Goal: Complete application form

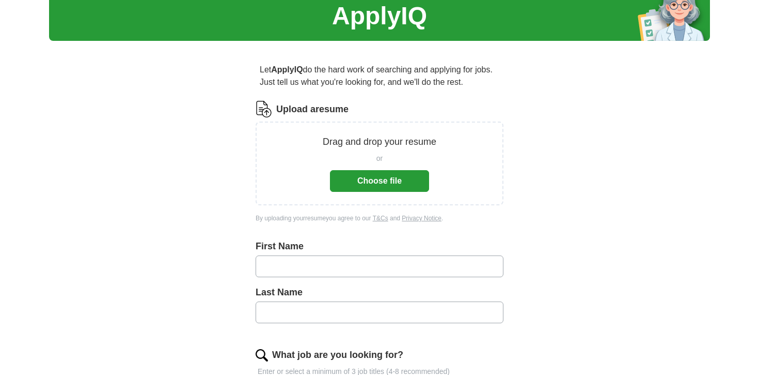
scroll to position [70, 0]
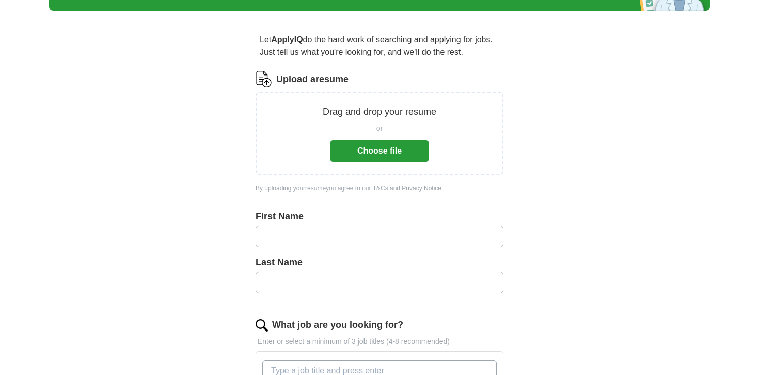
click at [378, 158] on button "Choose file" at bounding box center [379, 151] width 99 height 22
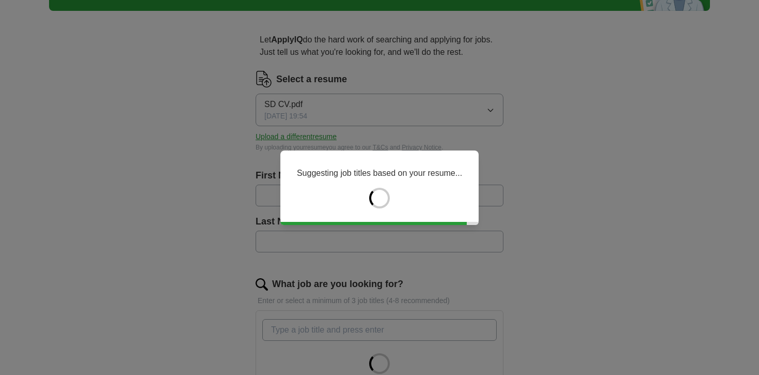
type input "******"
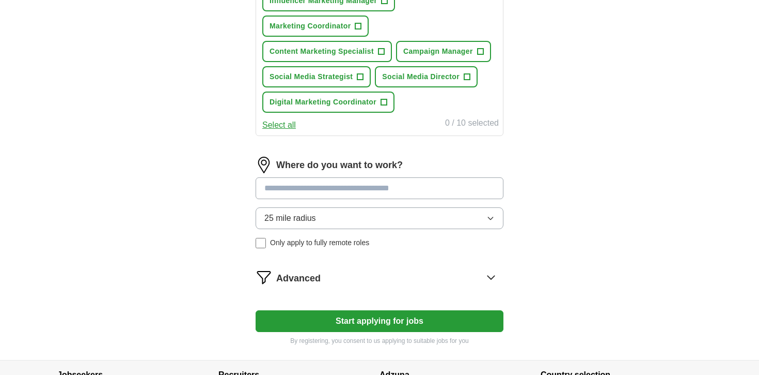
scroll to position [461, 0]
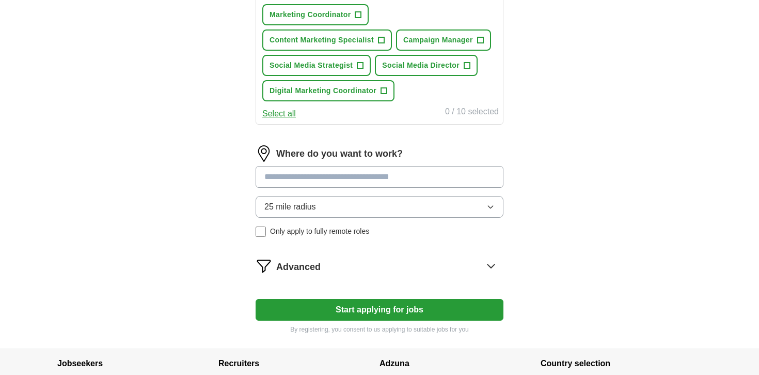
click at [299, 182] on input at bounding box center [380, 177] width 248 height 22
click at [382, 311] on form "Select a resume SD CV.pdf [DATE] 19:54 Upload a different resume By uploading y…" at bounding box center [380, 7] width 248 height 654
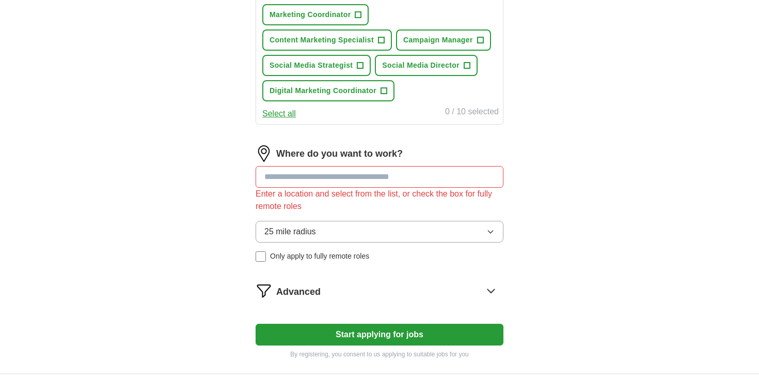
click at [342, 179] on input at bounding box center [380, 177] width 248 height 22
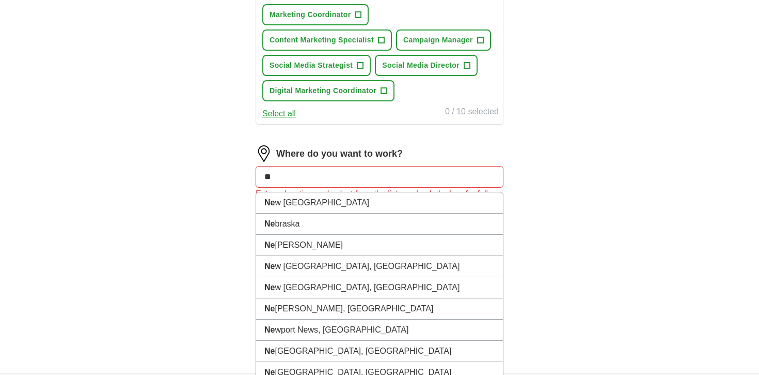
type input "*"
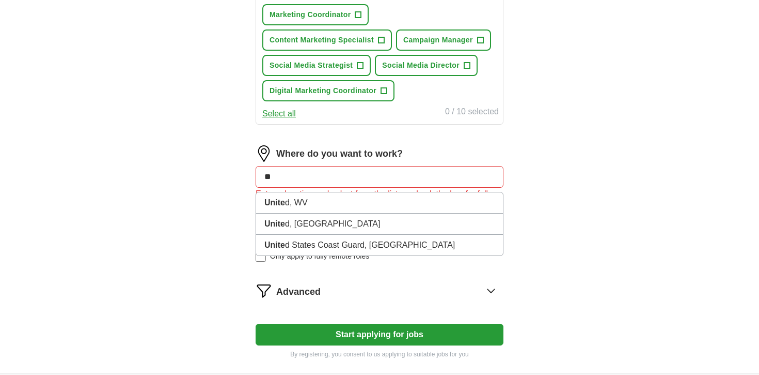
type input "*"
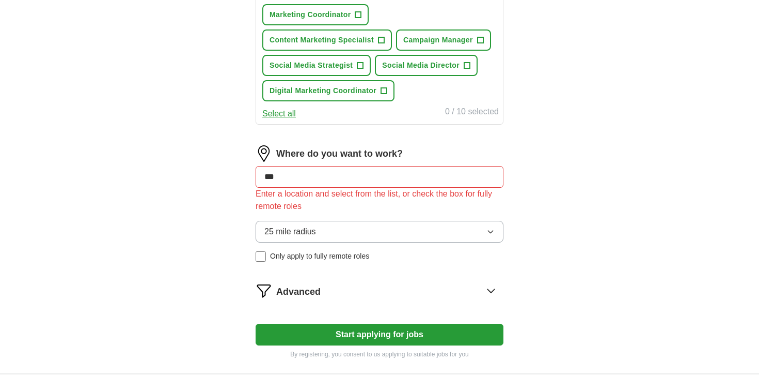
type input "***"
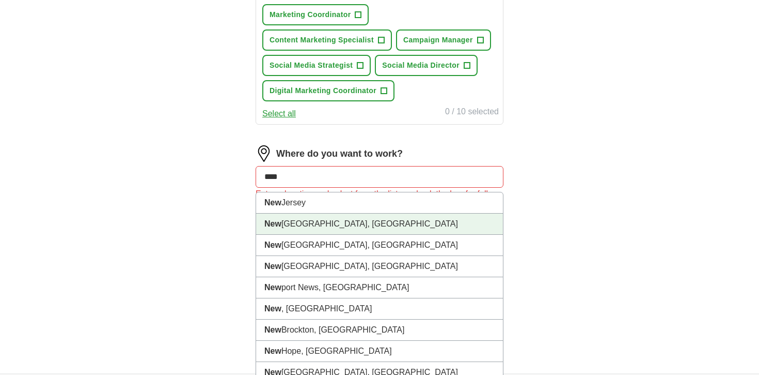
click at [349, 231] on li "[GEOGRAPHIC_DATA], [GEOGRAPHIC_DATA]" at bounding box center [379, 223] width 247 height 21
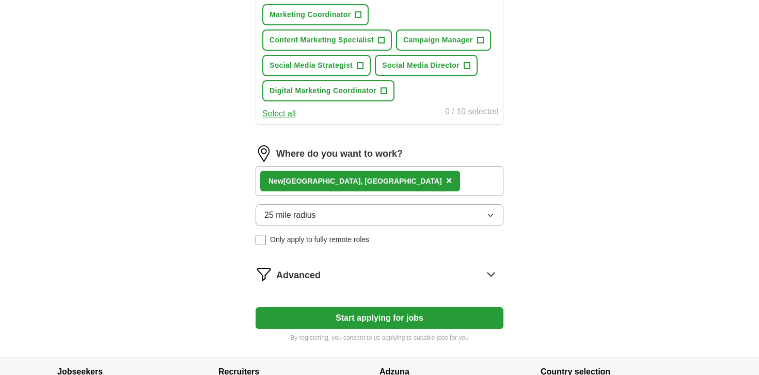
click at [407, 317] on button "Start applying for jobs" at bounding box center [380, 318] width 248 height 22
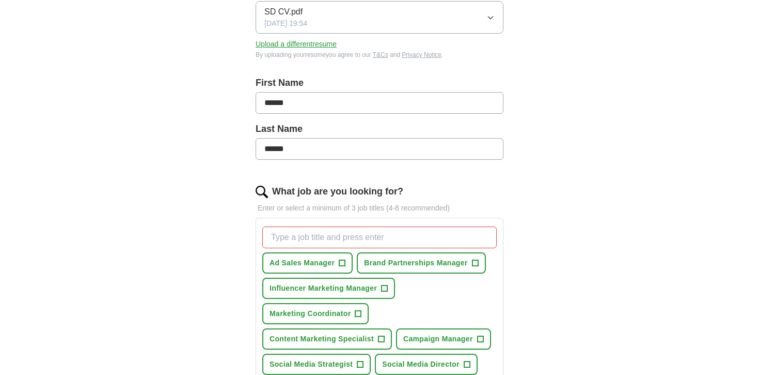
scroll to position [0, 0]
